Goal: Task Accomplishment & Management: Use online tool/utility

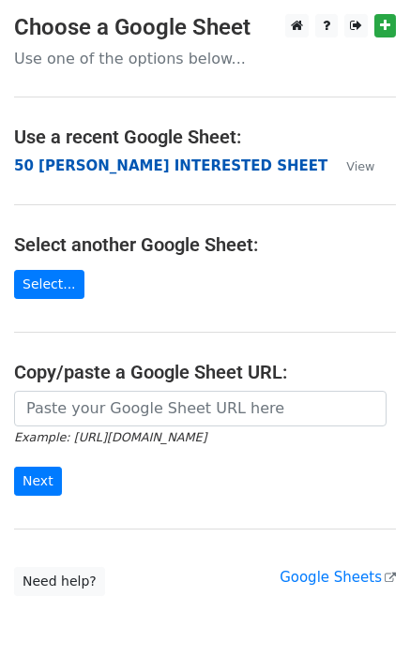
click at [46, 164] on strong "50 [PERSON_NAME] INTERESTED SHEET" at bounding box center [170, 165] width 313 height 17
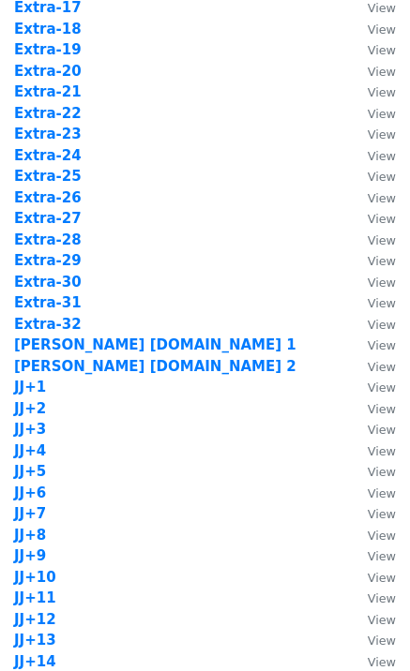
scroll to position [1500, 0]
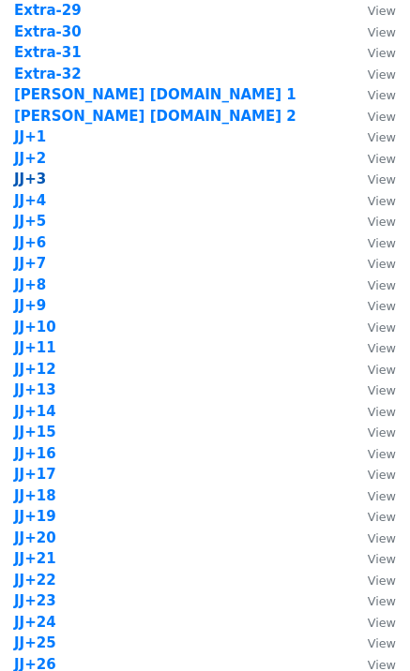
click at [38, 180] on strong "JJ+3" at bounding box center [30, 179] width 32 height 17
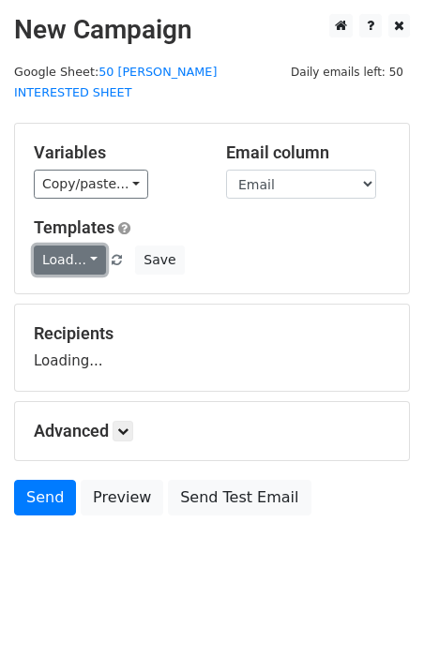
click at [84, 246] on link "Load..." at bounding box center [70, 260] width 72 height 29
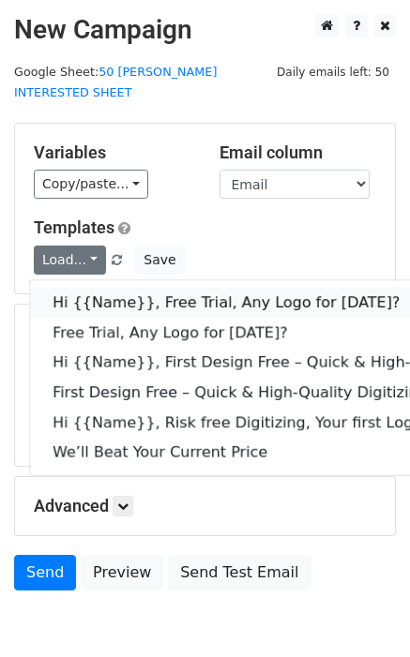
click at [109, 288] on link "Hi {{Name}}, Free Trial, Any Logo for [DATE]?" at bounding box center [299, 303] width 538 height 30
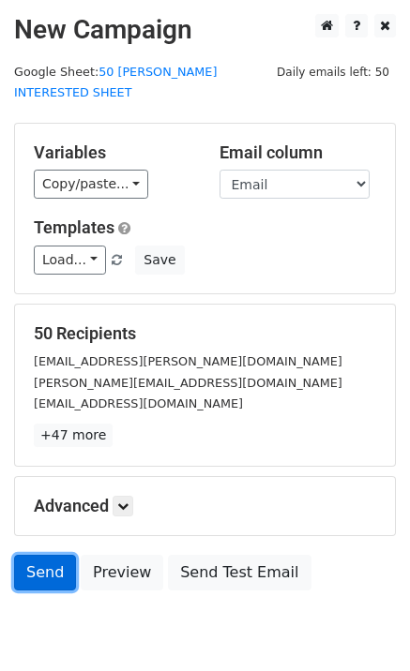
click at [36, 555] on link "Send" at bounding box center [45, 573] width 62 height 36
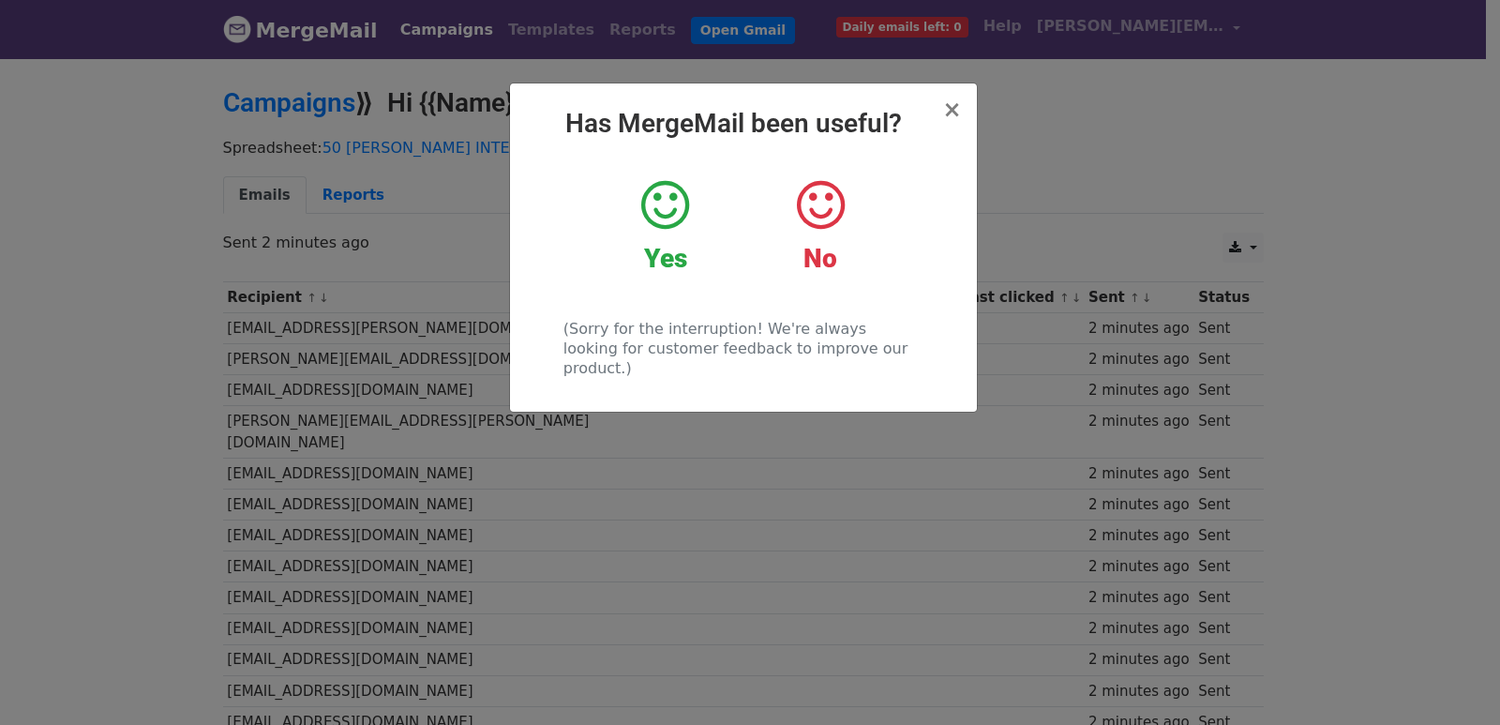
click at [649, 542] on div "× Has MergeMail been useful? Yes No (Sorry for the interruption! We're always l…" at bounding box center [750, 390] width 1500 height 668
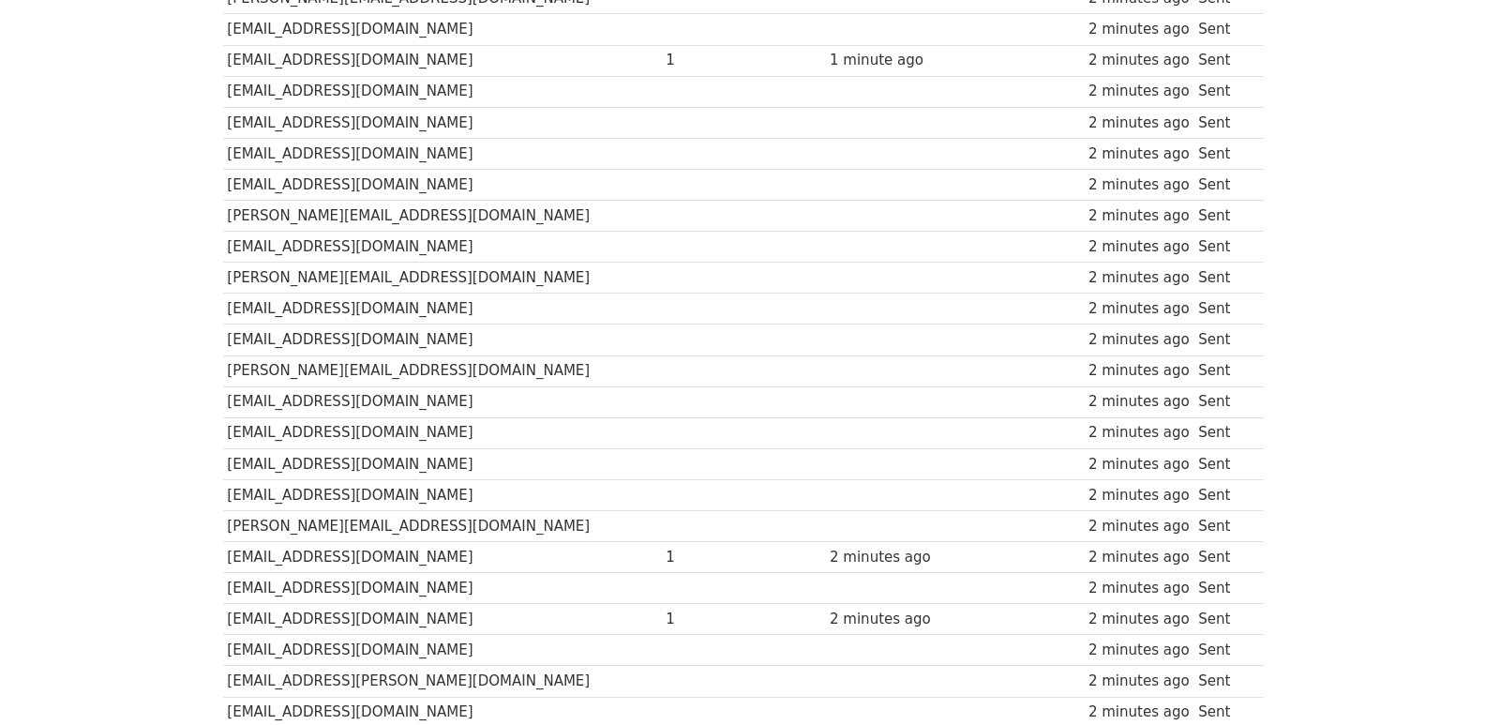
scroll to position [1305, 0]
